Goal: Find specific page/section: Find specific page/section

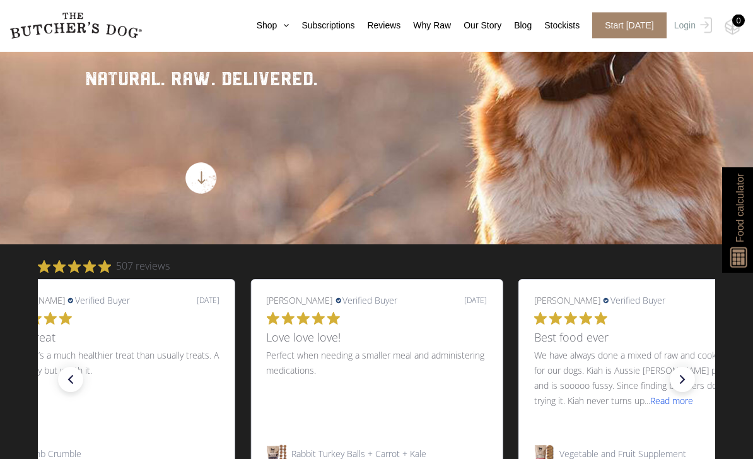
scroll to position [299, 0]
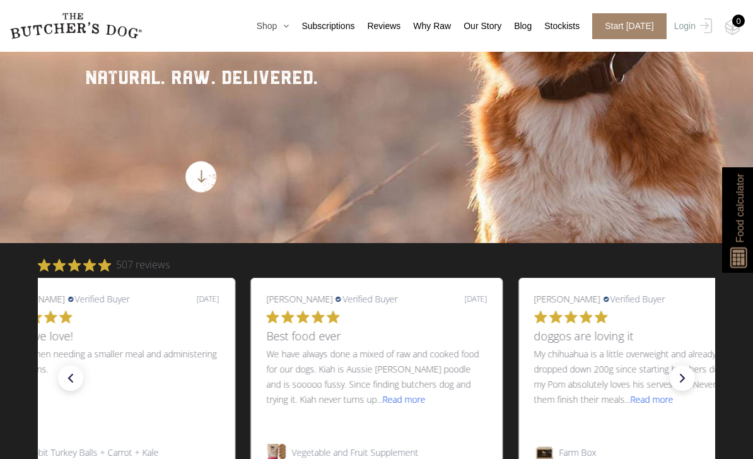
click at [283, 27] on icon at bounding box center [283, 25] width 12 height 9
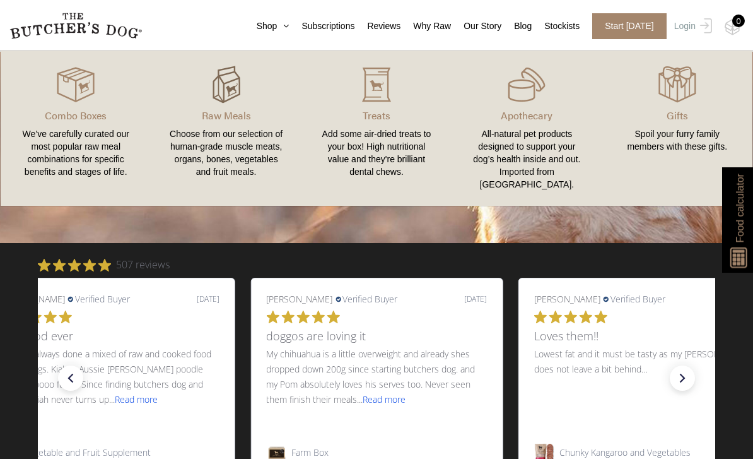
click at [234, 95] on img at bounding box center [227, 85] width 38 height 38
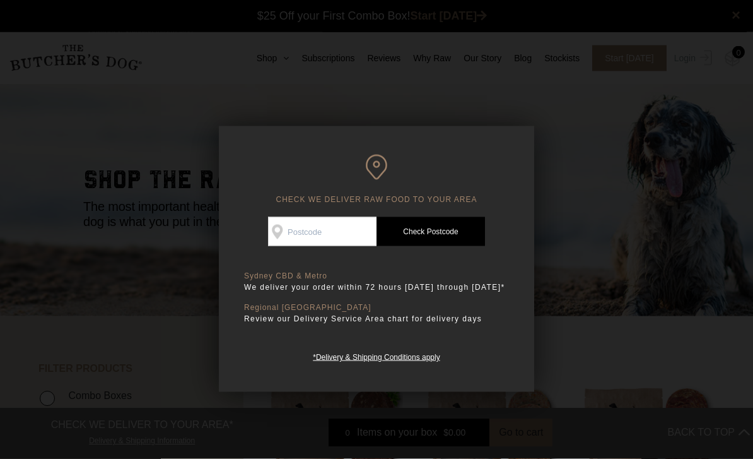
scroll to position [1, 0]
click at [307, 222] on input "Check Availability At" at bounding box center [322, 231] width 109 height 29
type input "3114"
click at [459, 233] on link "Check Postcode" at bounding box center [431, 231] width 109 height 29
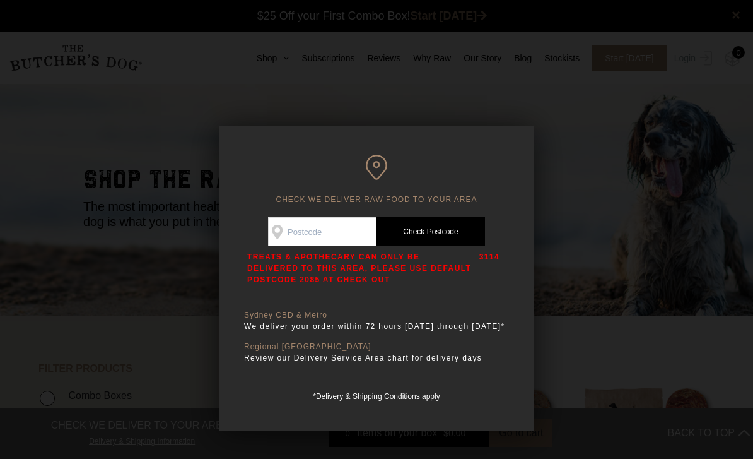
click at [500, 101] on div at bounding box center [376, 229] width 753 height 459
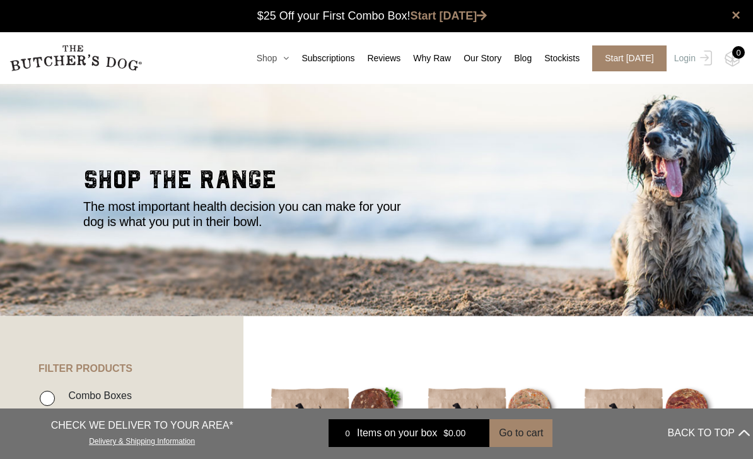
click at [281, 61] on icon at bounding box center [283, 58] width 12 height 9
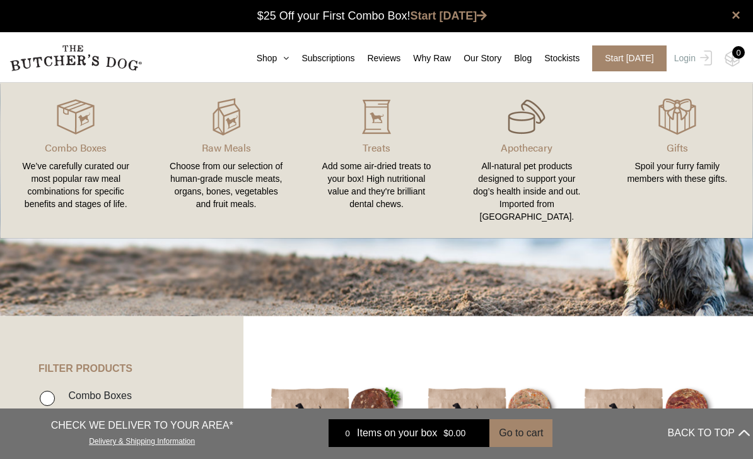
click at [539, 125] on img at bounding box center [527, 117] width 38 height 38
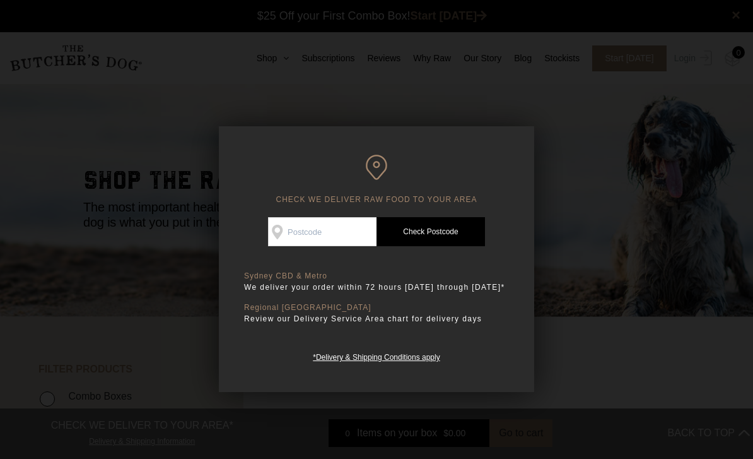
scroll to position [1, 0]
click at [284, 257] on div "Good news! We deliver to your area Check Availability At Check Postcode TREATS …" at bounding box center [376, 290] width 265 height 146
click at [310, 236] on input "Check Availability At" at bounding box center [322, 231] width 109 height 29
type input "3114"
click at [398, 227] on link "Check Postcode" at bounding box center [431, 231] width 109 height 29
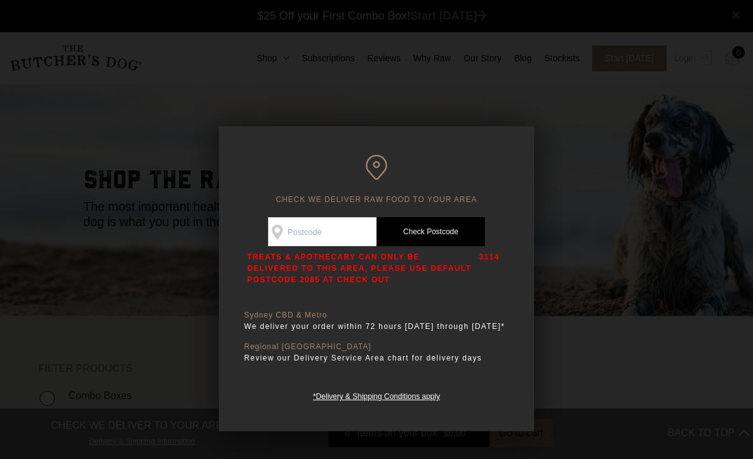
click at [354, 276] on p "TREATS & APOTHECARY CAN ONLY BE DELIVERED TO THIS AREA, PLEASE USE DEFAULT POST…" at bounding box center [360, 268] width 226 height 34
click at [356, 279] on p "TREATS & APOTHECARY CAN ONLY BE DELIVERED TO THIS AREA, PLEASE USE DEFAULT POST…" at bounding box center [360, 268] width 226 height 34
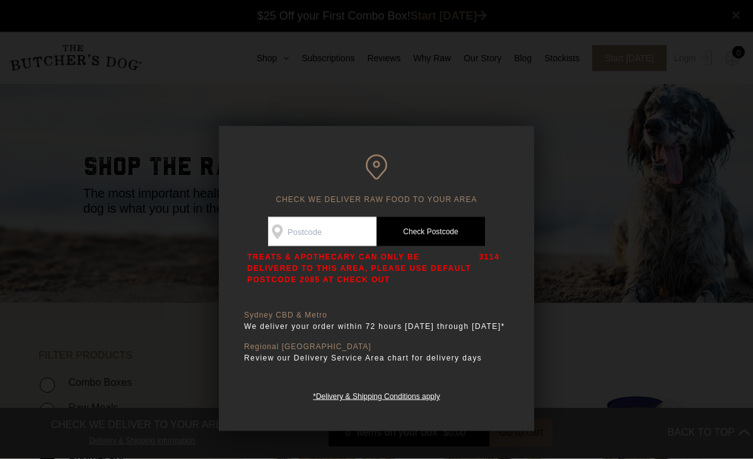
scroll to position [16, 0]
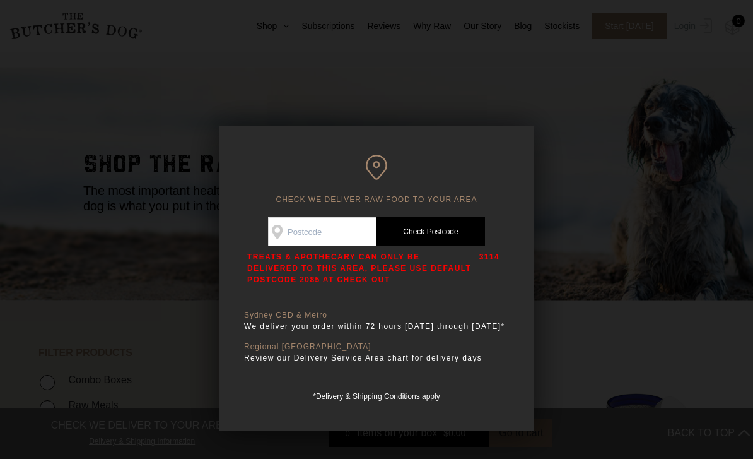
click at [555, 211] on div at bounding box center [376, 229] width 753 height 459
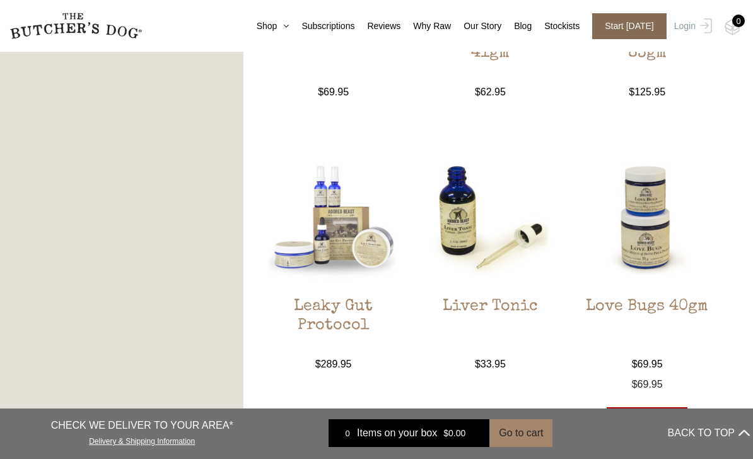
scroll to position [1163, 0]
